Goal: Task Accomplishment & Management: Manage account settings

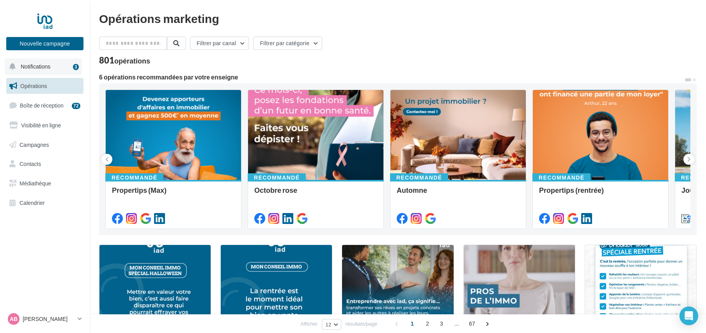
click at [49, 69] on span "Notifications" at bounding box center [36, 66] width 30 height 7
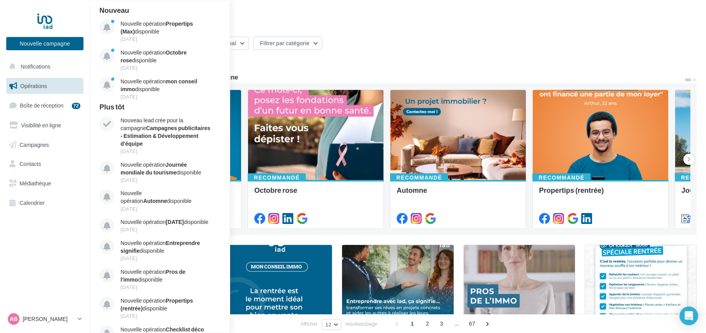
click at [416, 51] on div "Filtrer par canal Filtrer par catégorie" at bounding box center [397, 45] width 597 height 16
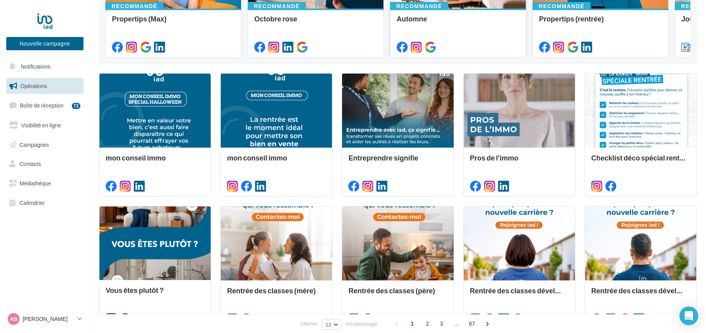
scroll to position [178, 0]
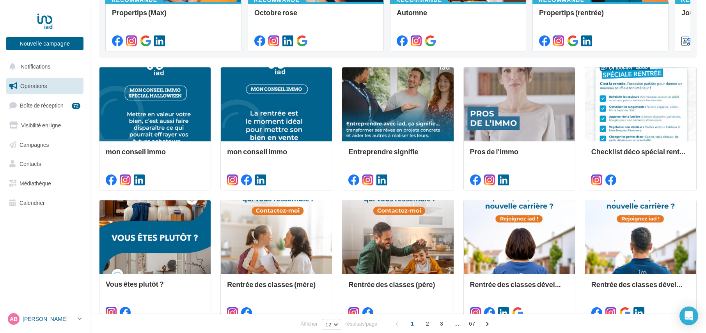
click at [57, 318] on p "[PERSON_NAME]" at bounding box center [49, 319] width 52 height 8
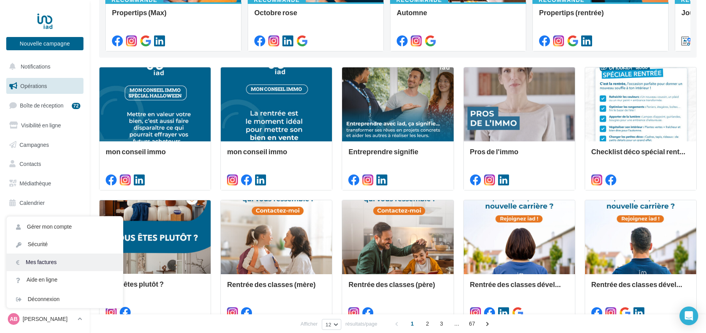
click at [44, 262] on link "Mes factures" at bounding box center [65, 263] width 116 height 18
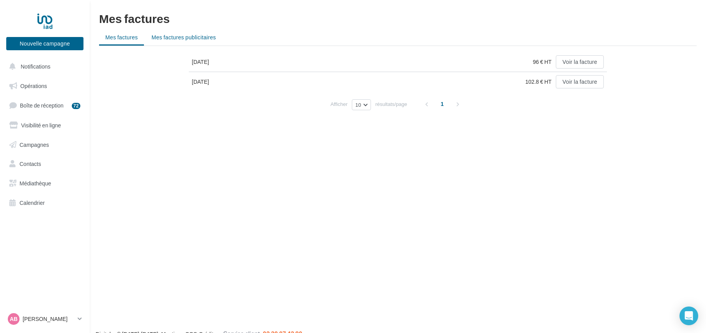
click at [193, 39] on span "Mes factures publicitaires" at bounding box center [183, 37] width 64 height 7
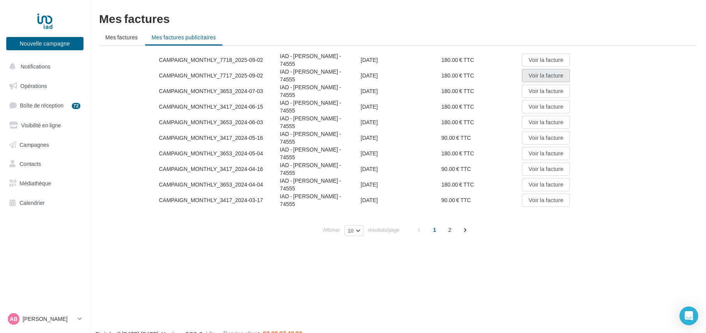
click at [546, 73] on button "Voir la facture" at bounding box center [546, 75] width 48 height 13
click at [545, 59] on button "Voir la facture" at bounding box center [546, 59] width 48 height 13
